Goal: Task Accomplishment & Management: Use online tool/utility

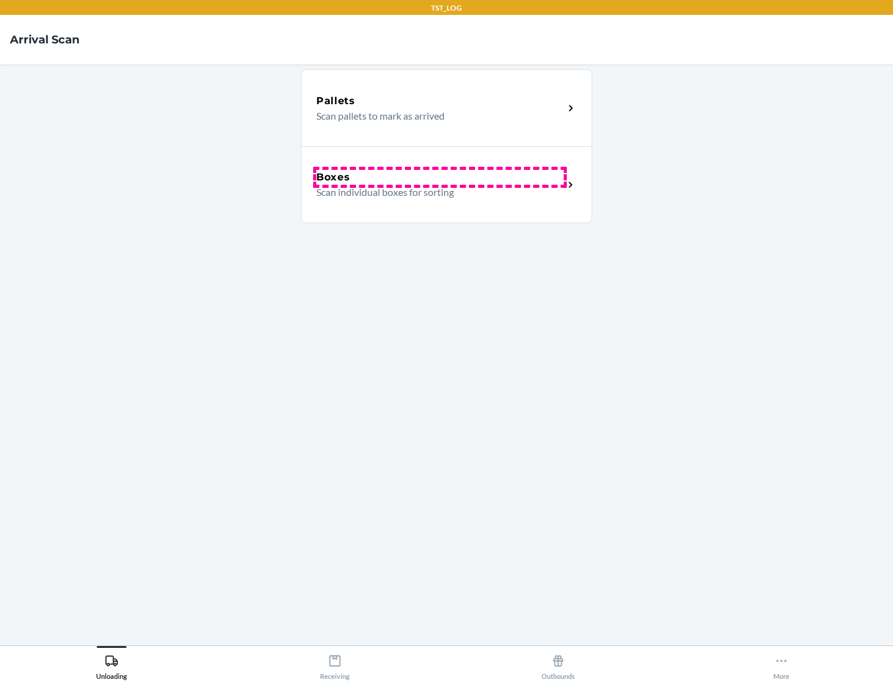
click at [440, 177] on div "Boxes" at bounding box center [439, 177] width 247 height 15
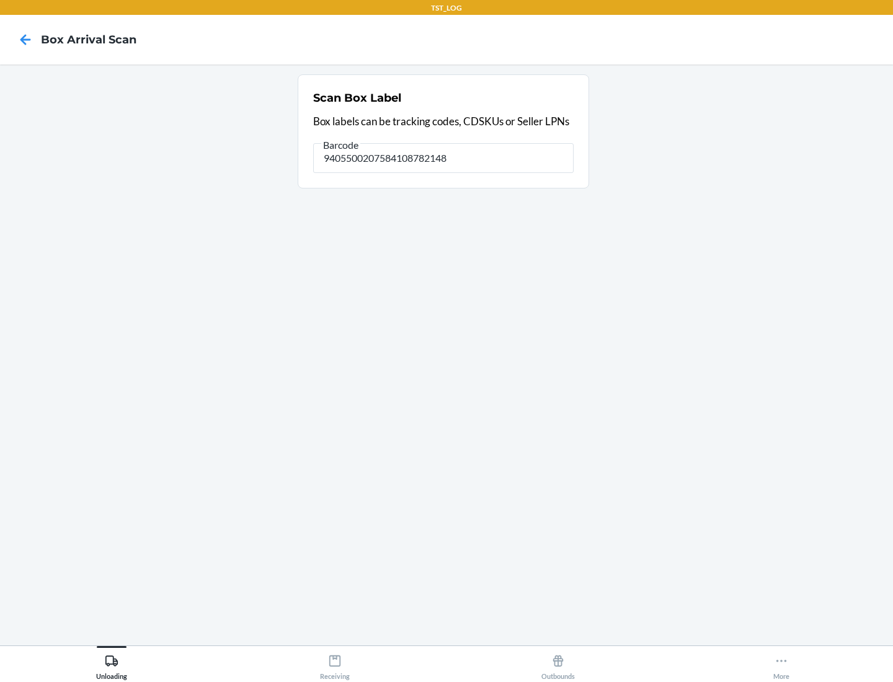
type input "9405500207584108782148"
